Goal: Transaction & Acquisition: Purchase product/service

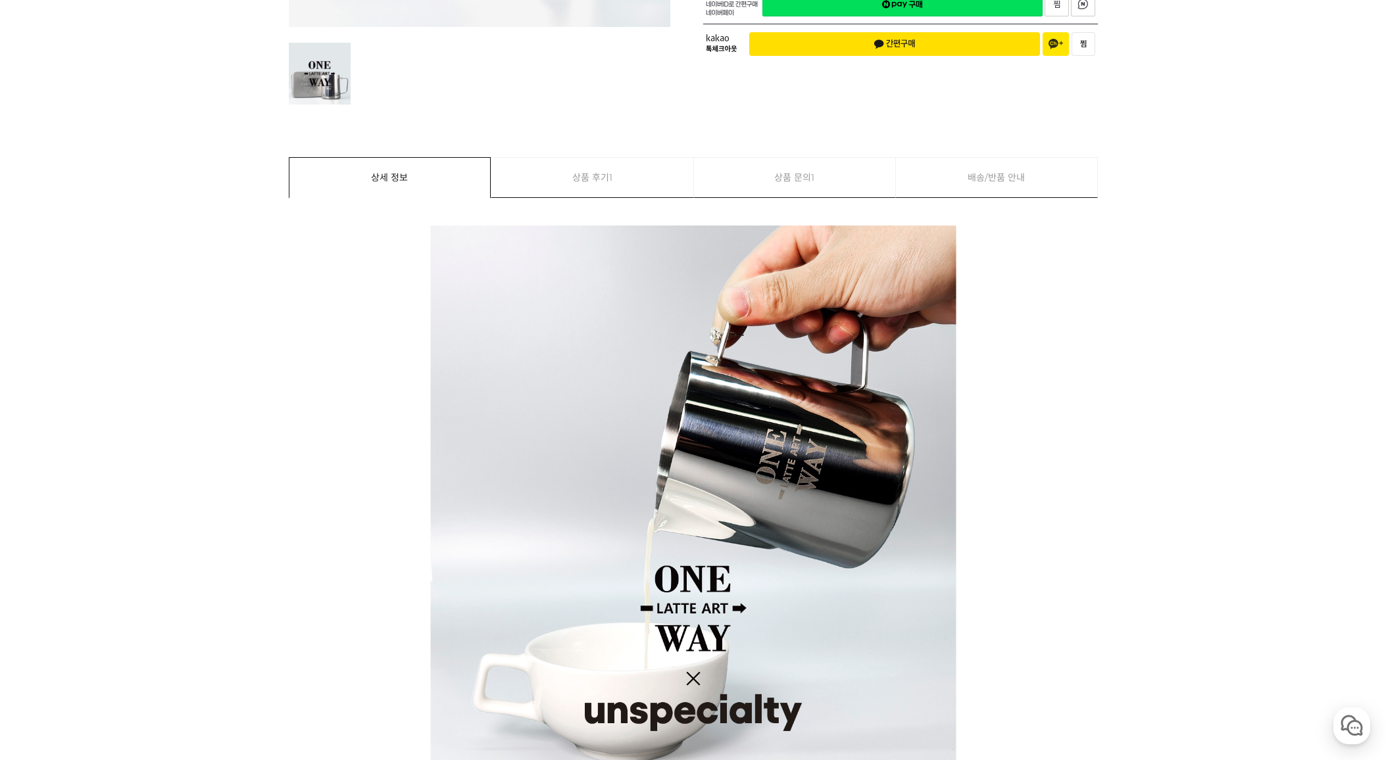
click at [803, 172] on link "상품 문의 1" at bounding box center [795, 177] width 202 height 39
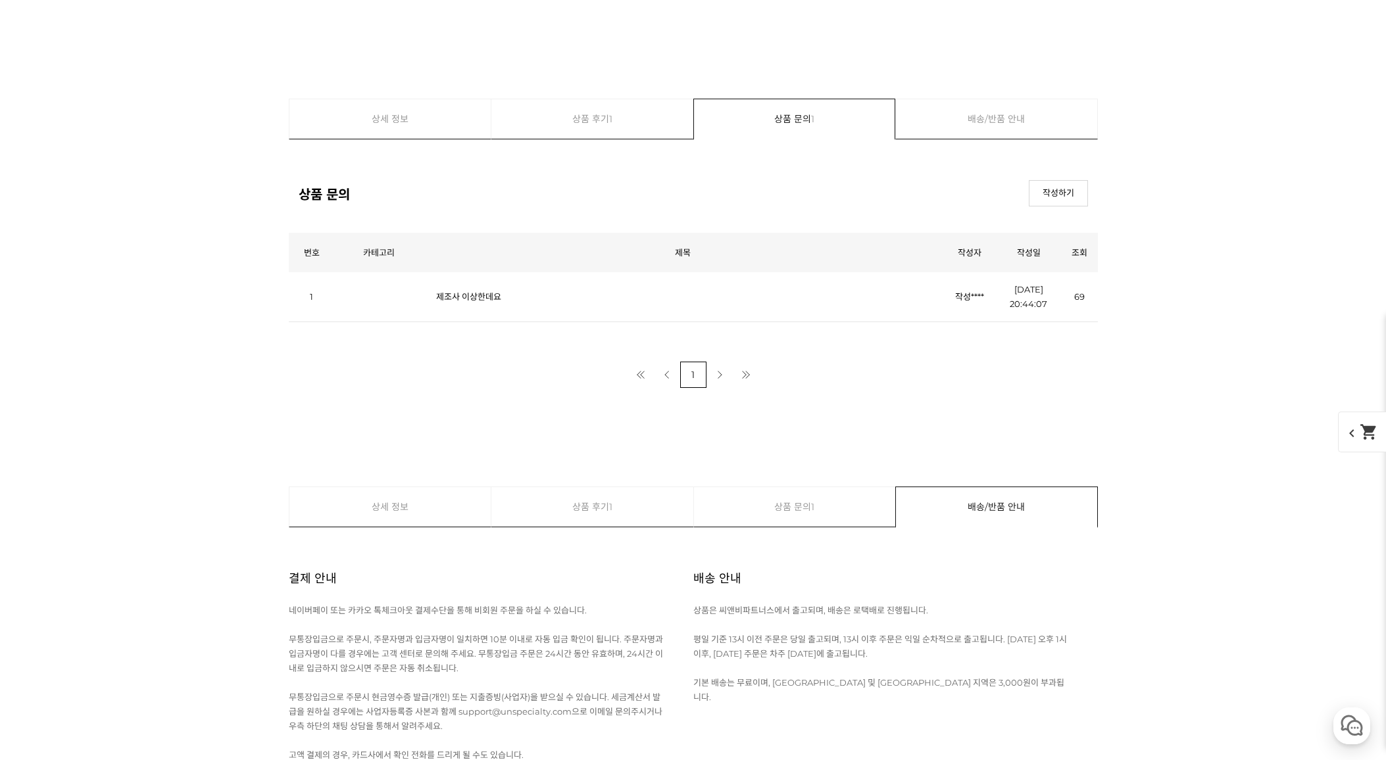
click at [426, 312] on td "제조사 이상한데요" at bounding box center [683, 297] width 520 height 50
click at [470, 300] on link "제조사 이상한데요" at bounding box center [468, 296] width 65 height 11
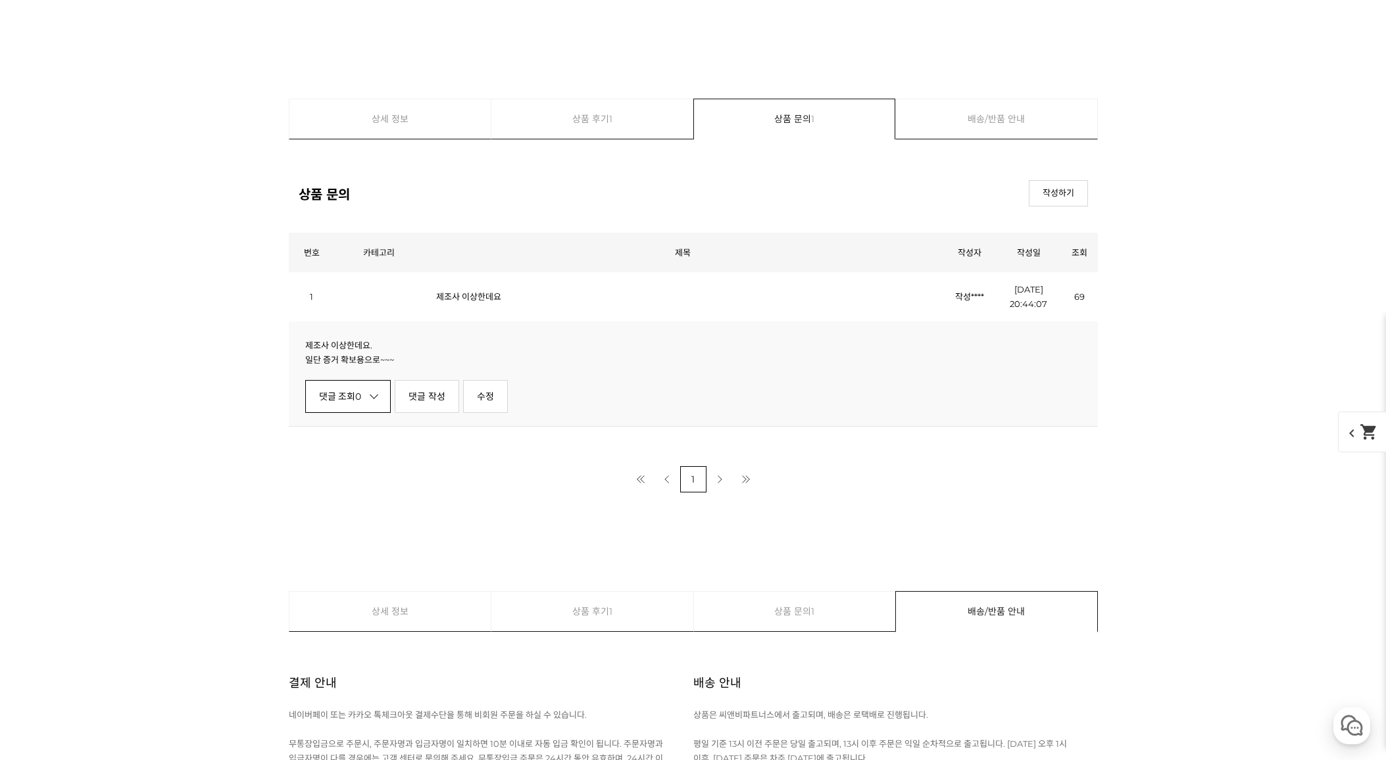
click at [363, 402] on link "댓글 조회 0" at bounding box center [348, 396] width 86 height 33
click at [562, 114] on link "상품 후기 1" at bounding box center [592, 118] width 202 height 39
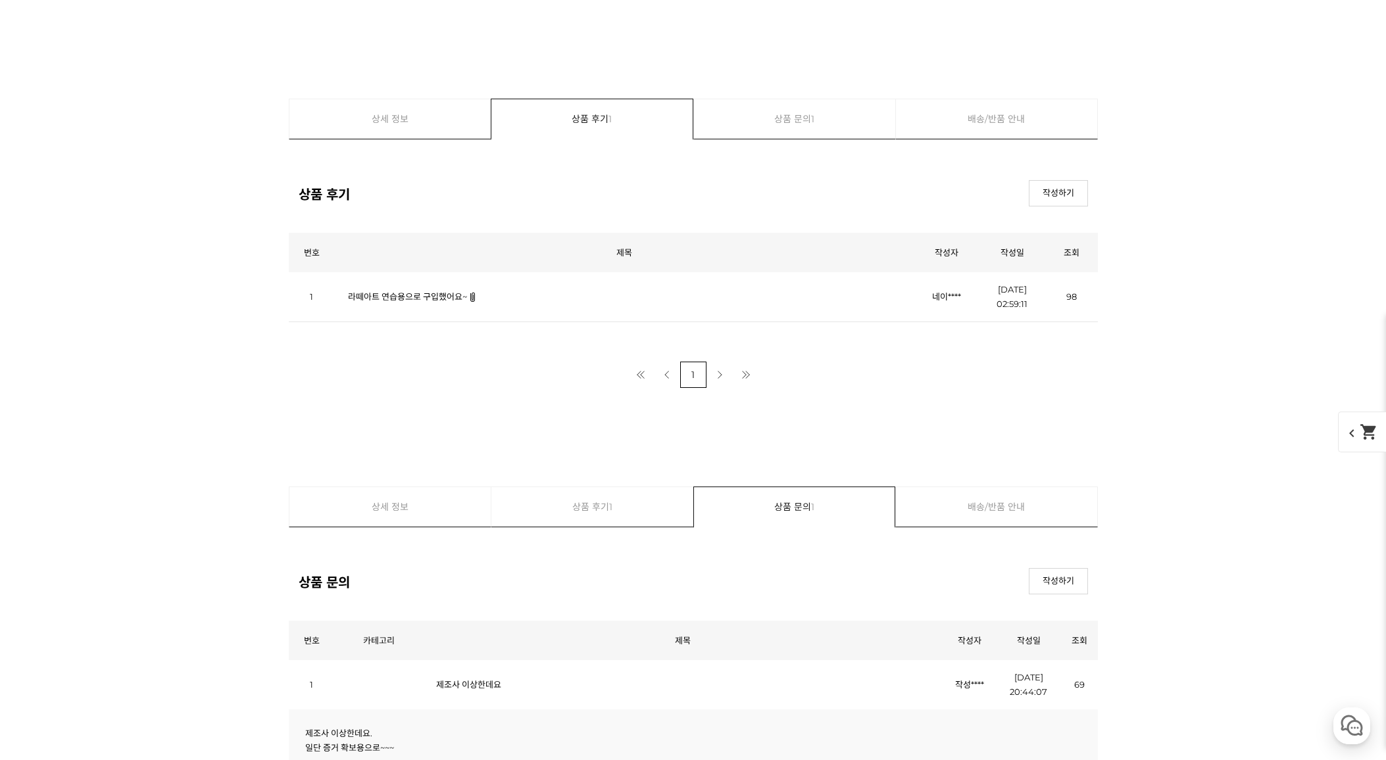
click at [395, 292] on link "라떼아트 연습용으로 구입했어요~" at bounding box center [407, 296] width 119 height 11
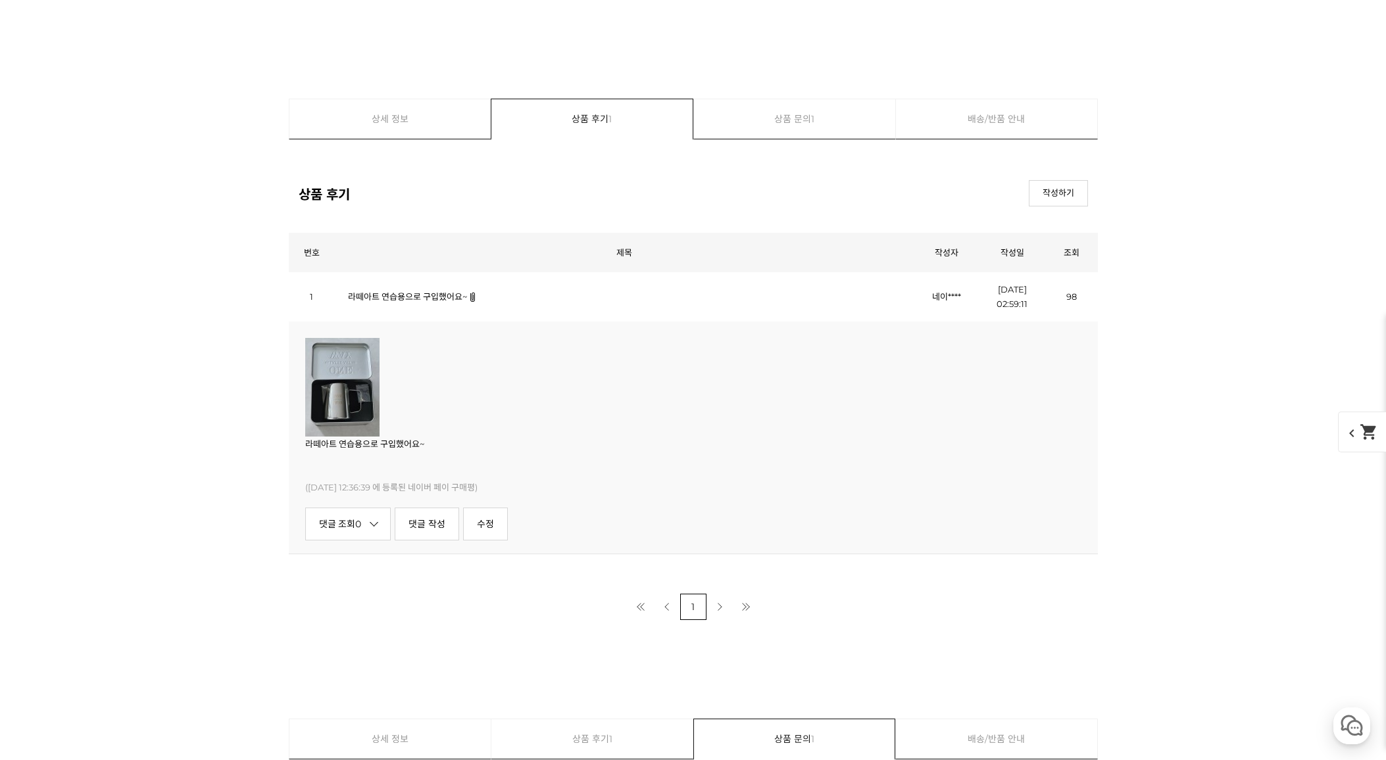
click at [398, 120] on link "상세 정보" at bounding box center [390, 118] width 202 height 39
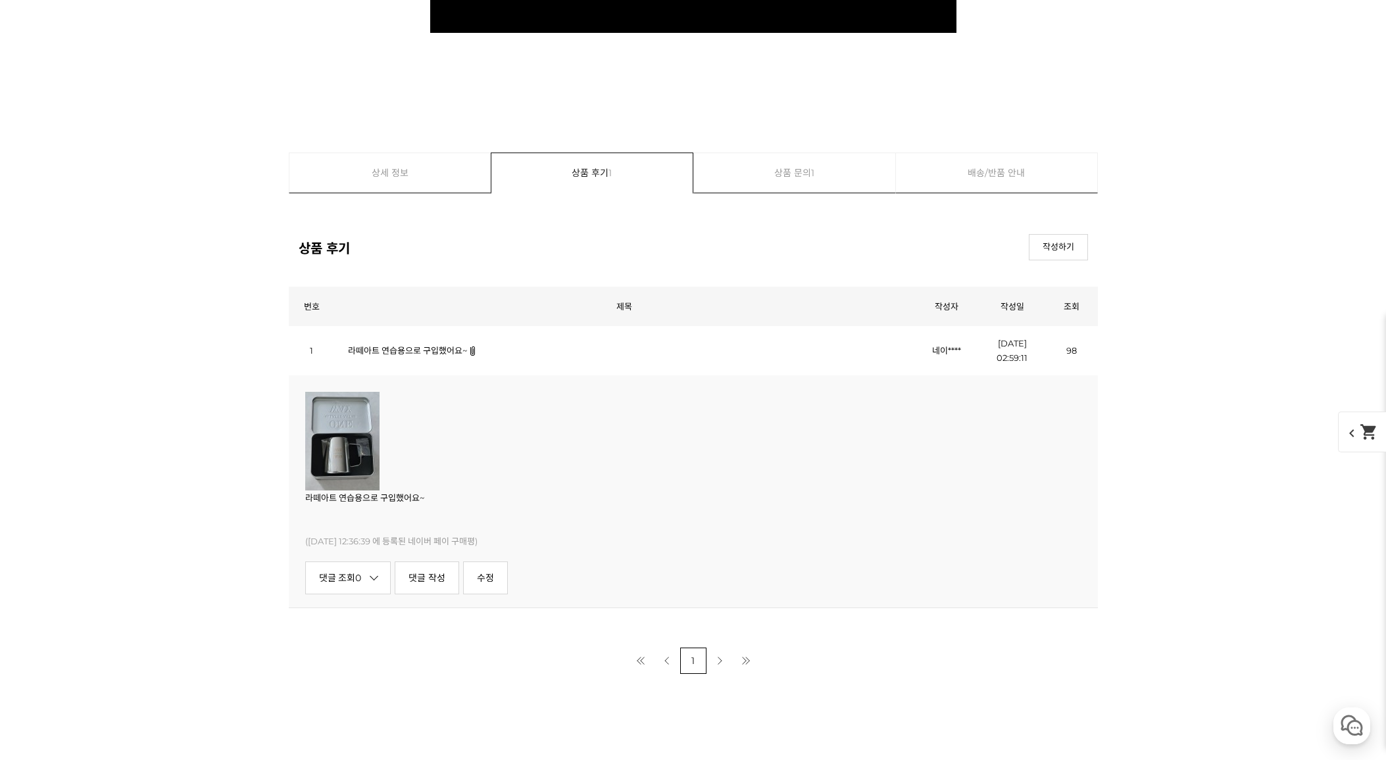
scroll to position [8181, 0]
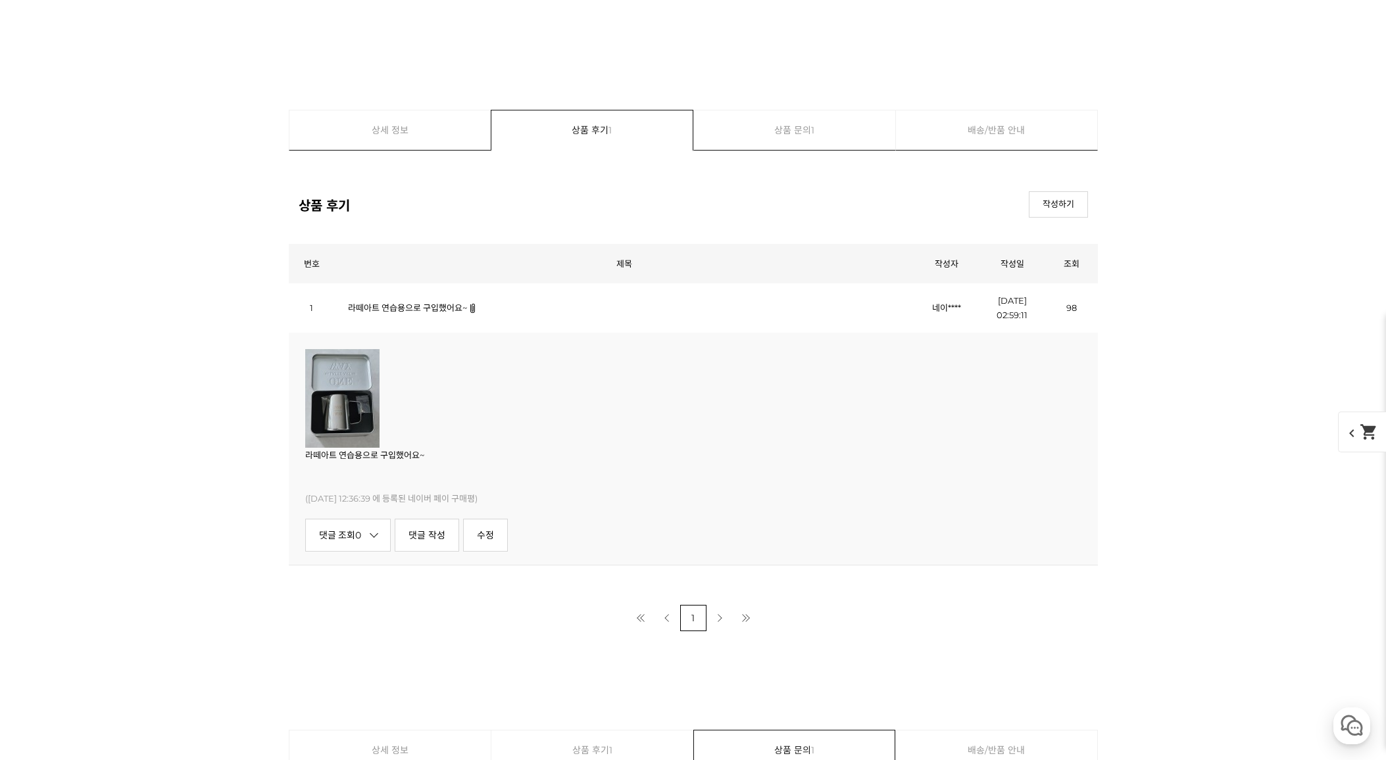
click at [827, 114] on link "상품 문의 1" at bounding box center [795, 129] width 202 height 39
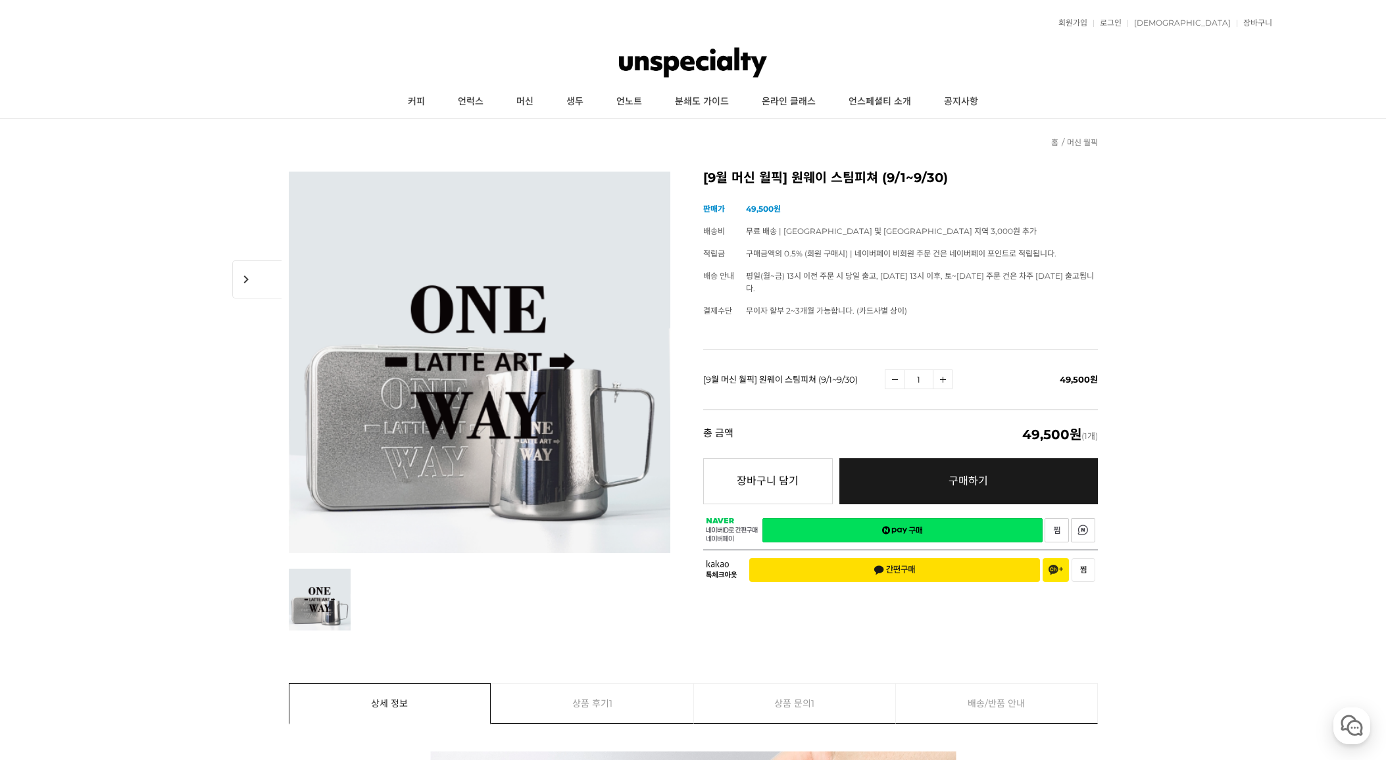
click at [944, 518] on link "네이버페이 구매하기" at bounding box center [902, 530] width 280 height 24
click at [532, 99] on link "머신" at bounding box center [525, 101] width 50 height 33
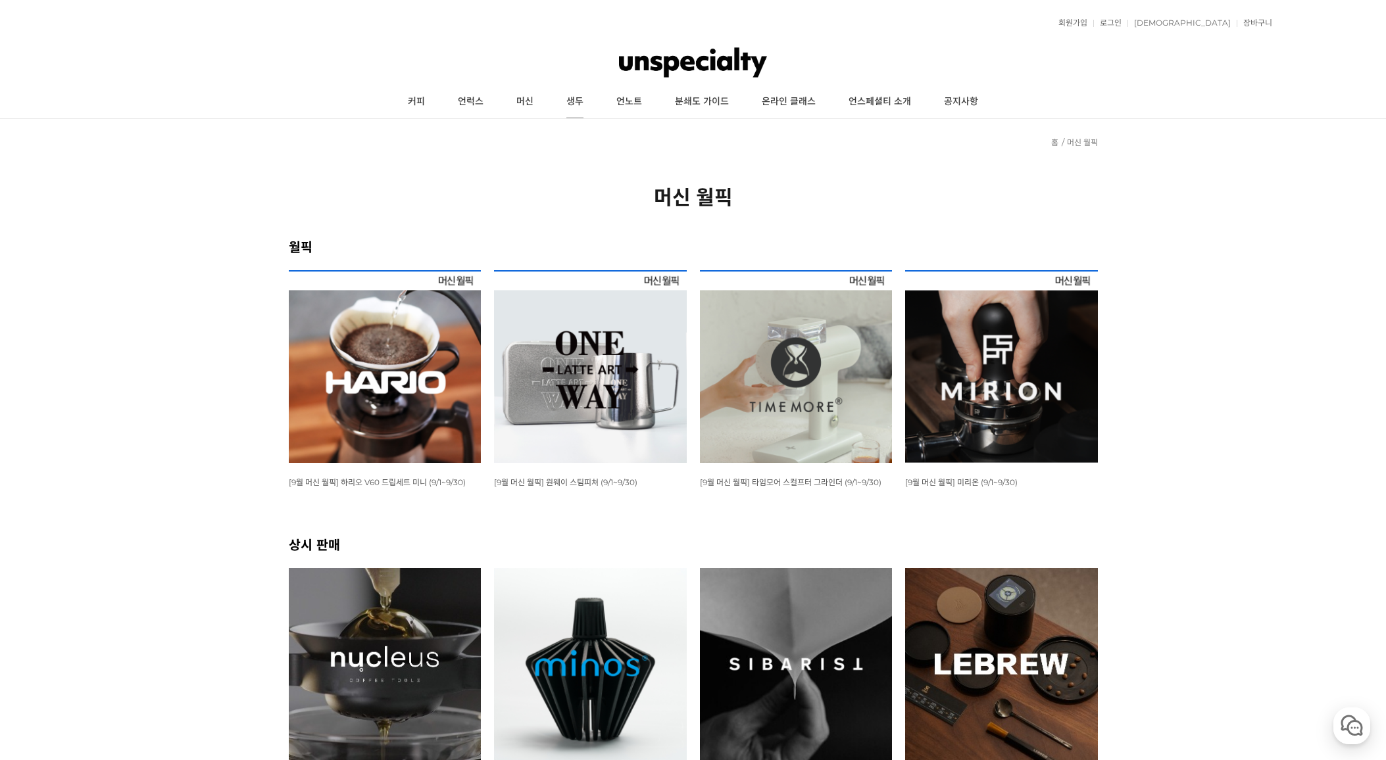
click at [600, 97] on link "생두" at bounding box center [575, 101] width 50 height 33
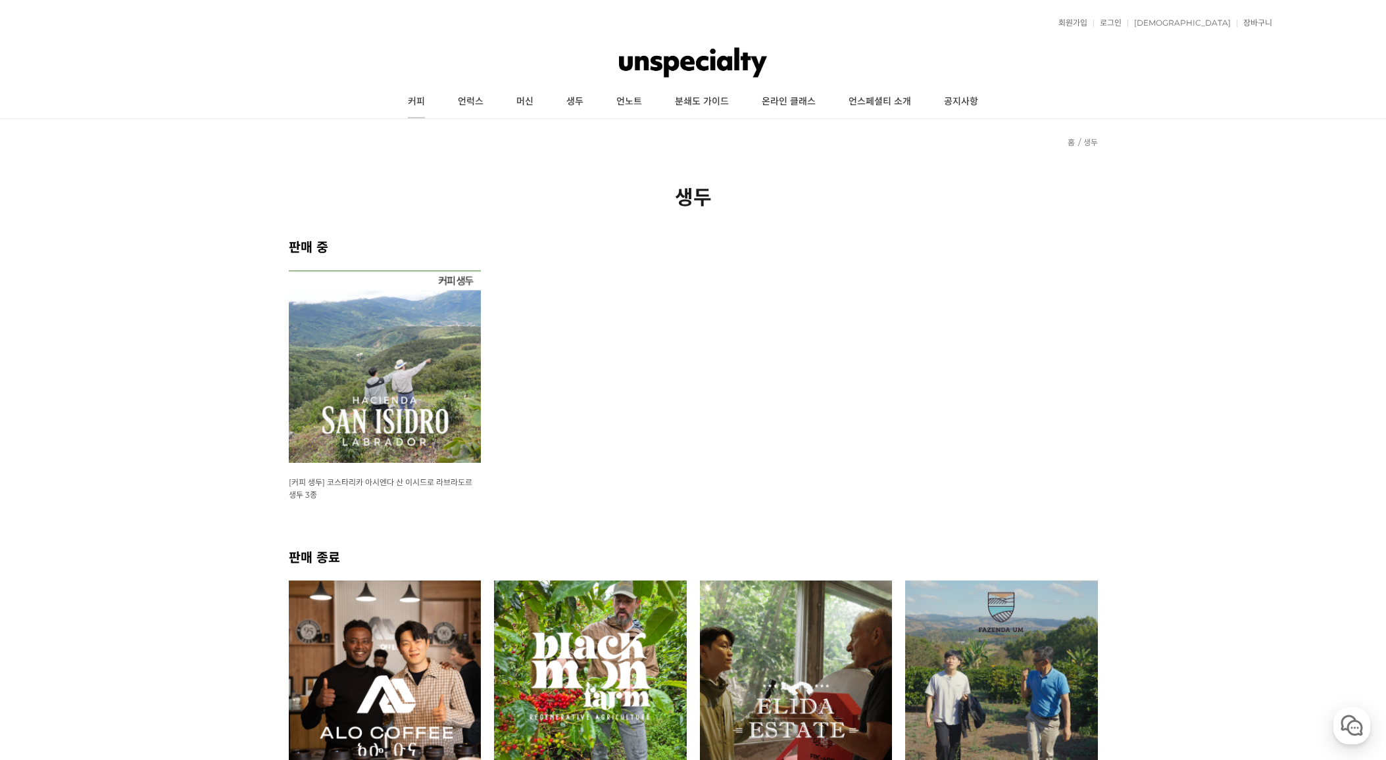
click at [419, 105] on link "커피" at bounding box center [416, 101] width 50 height 33
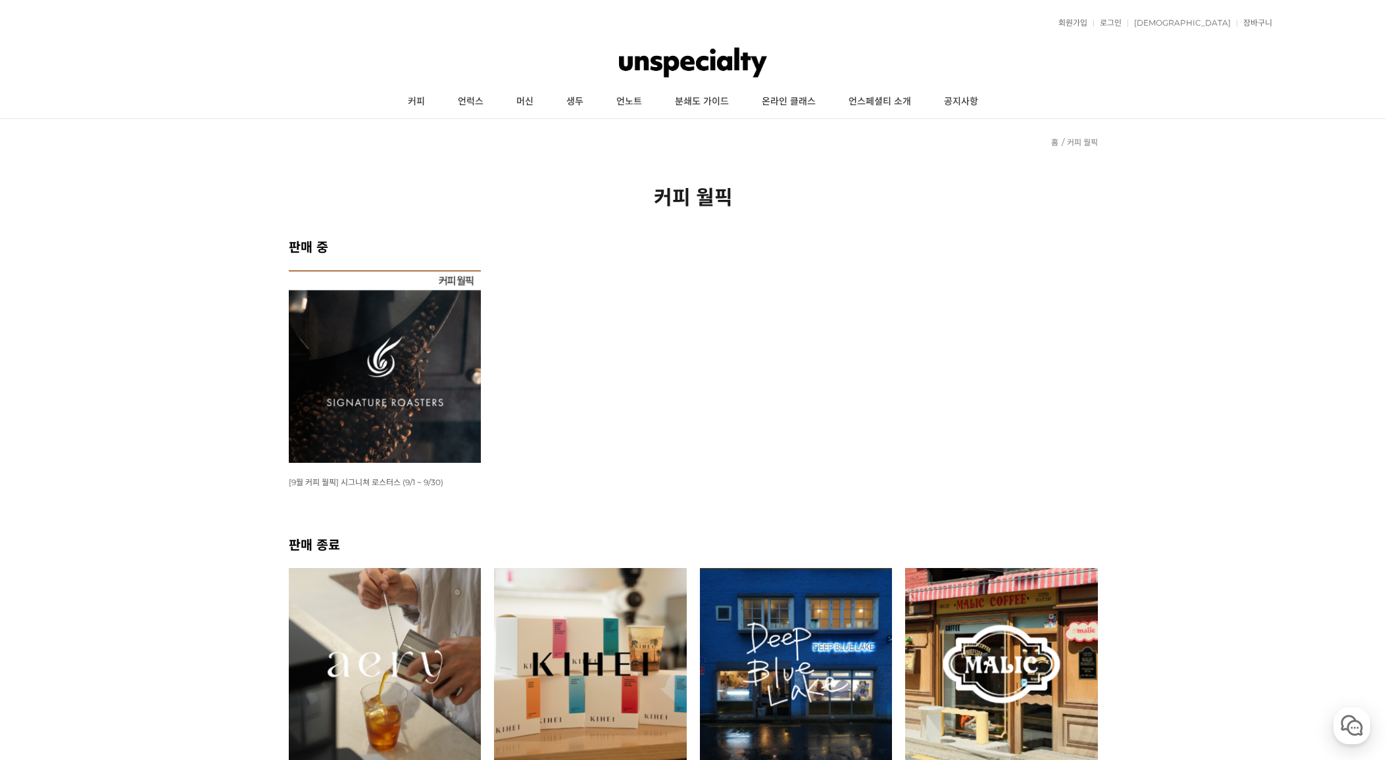
click at [625, 105] on link "언노트" at bounding box center [629, 101] width 59 height 33
